Goal: Transaction & Acquisition: Purchase product/service

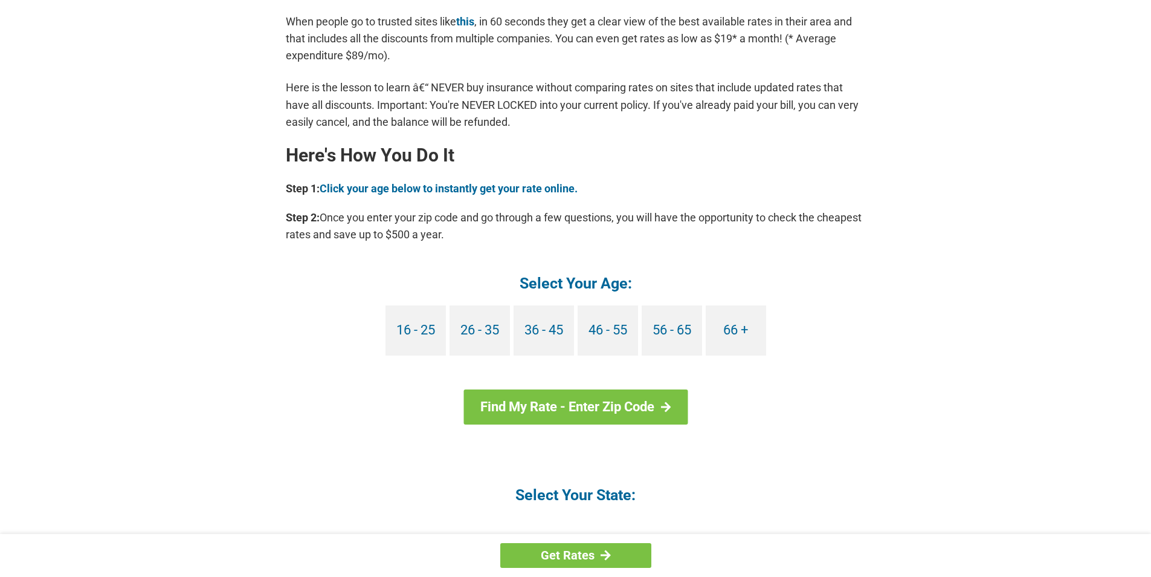
scroll to position [967, 0]
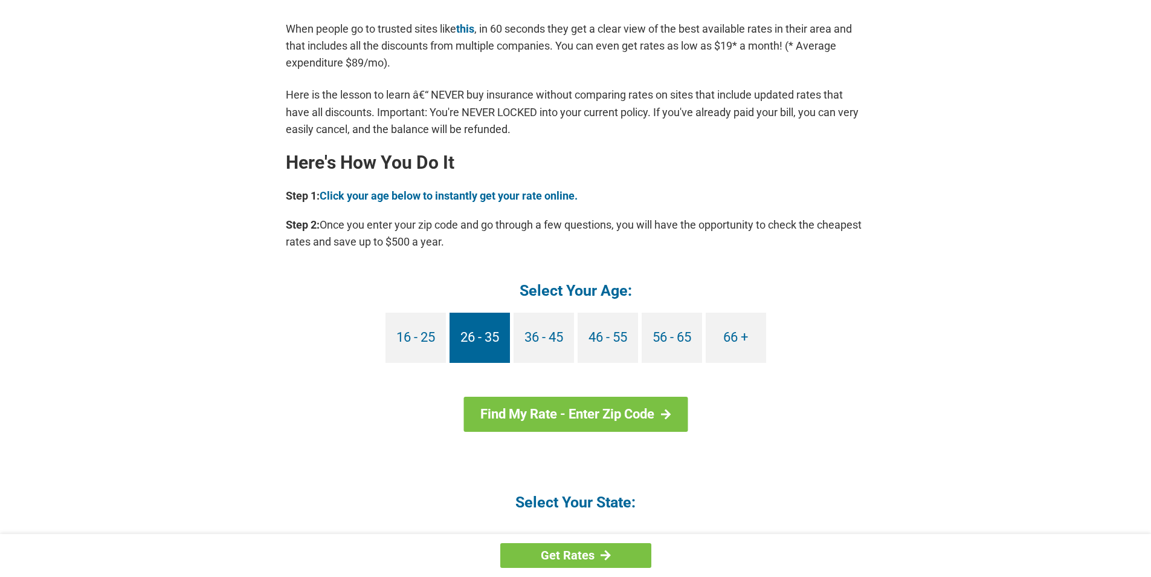
click at [454, 340] on link "26 - 35" at bounding box center [480, 337] width 60 height 50
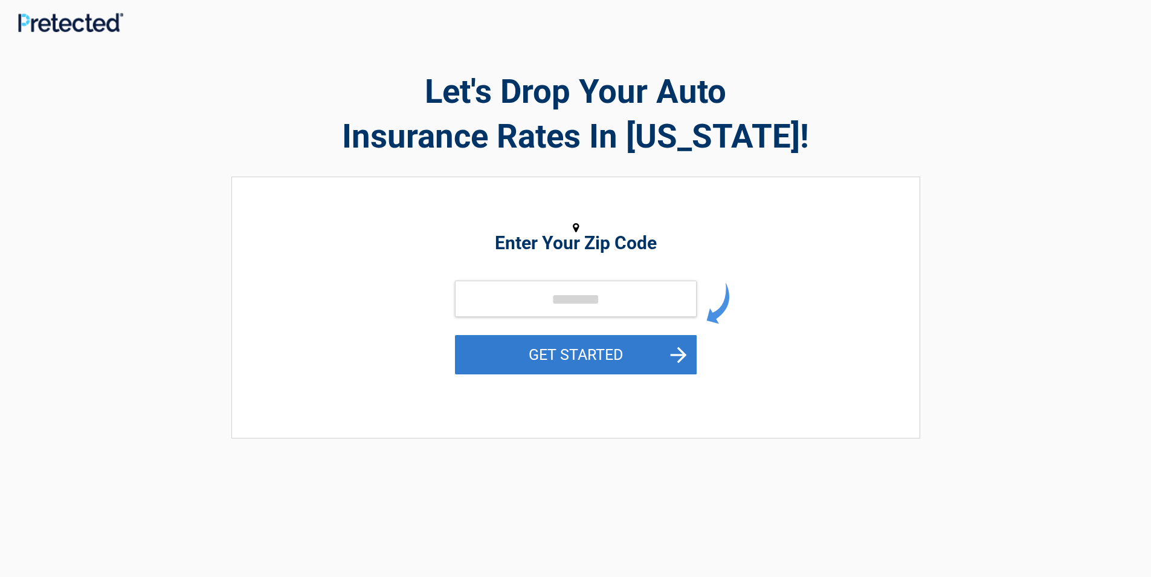
click at [643, 359] on button "GET STARTED" at bounding box center [576, 354] width 242 height 39
click at [564, 340] on button "GET STARTED" at bounding box center [576, 354] width 242 height 39
click at [657, 349] on button "GET STARTED" at bounding box center [576, 354] width 242 height 39
click at [649, 360] on button "GET STARTED" at bounding box center [576, 354] width 242 height 39
click at [563, 355] on button "GET STARTED" at bounding box center [576, 354] width 242 height 39
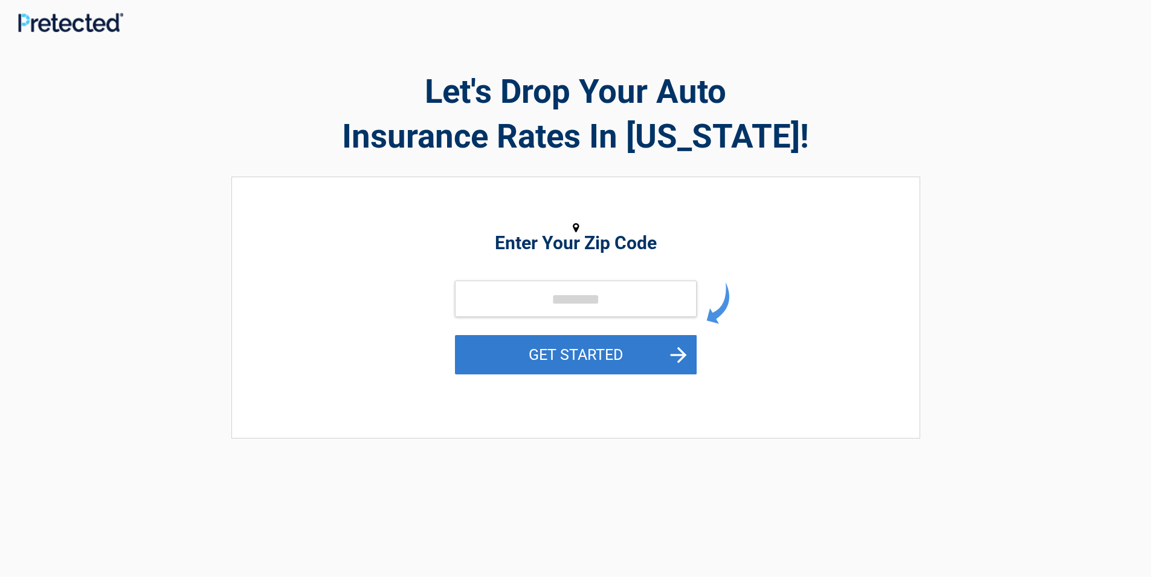
click at [478, 340] on button "GET STARTED" at bounding box center [576, 354] width 242 height 39
